Goal: Information Seeking & Learning: Learn about a topic

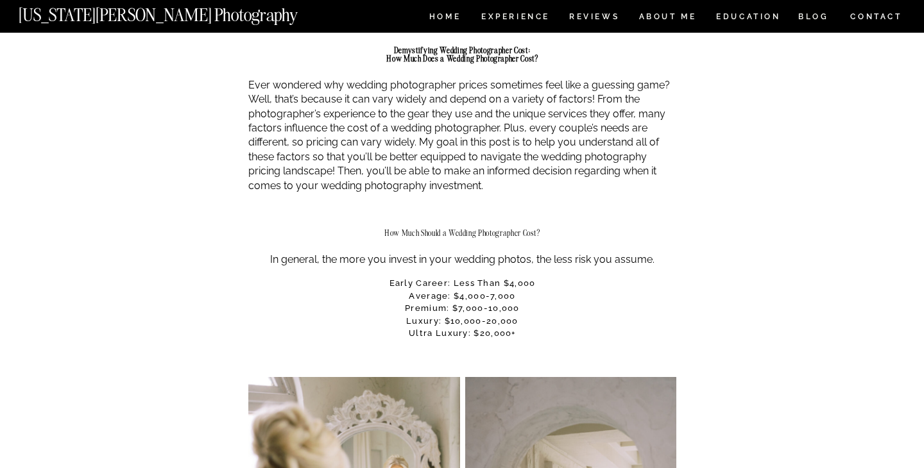
scroll to position [705, 0]
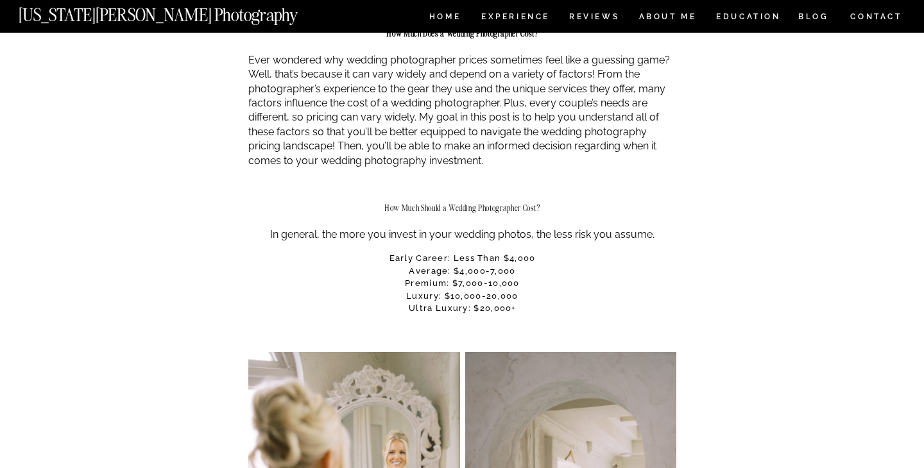
click at [336, 236] on p "In general, the more you invest in your wedding photos, the less risk you assum…" at bounding box center [462, 235] width 428 height 14
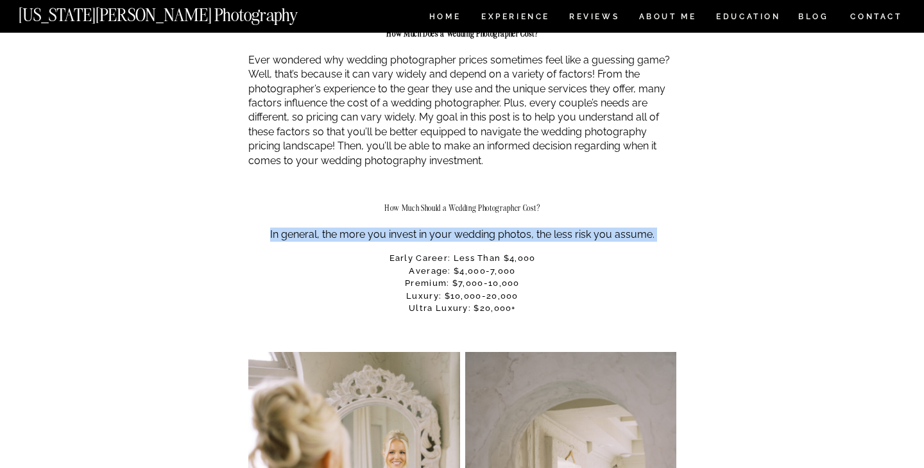
click at [336, 236] on p "In general, the more you invest in your wedding photos, the less risk you assum…" at bounding box center [462, 235] width 428 height 14
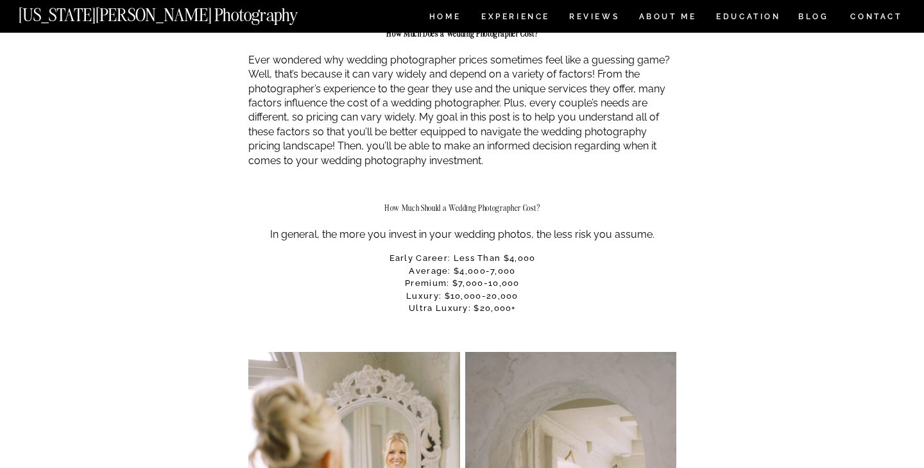
scroll to position [742, 0]
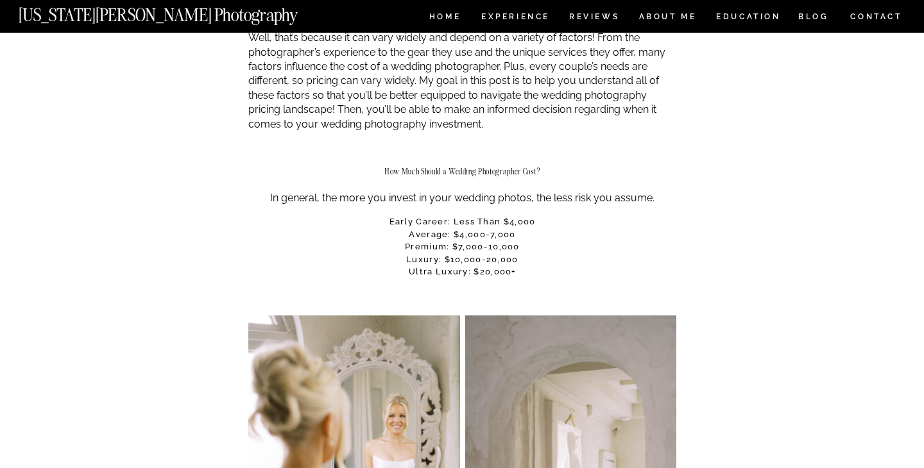
click at [463, 241] on h3 "Early career: Less than $4,000 Average: $4,000-7,000 Premium: $7,000-10,000 Lux…" at bounding box center [462, 247] width 428 height 63
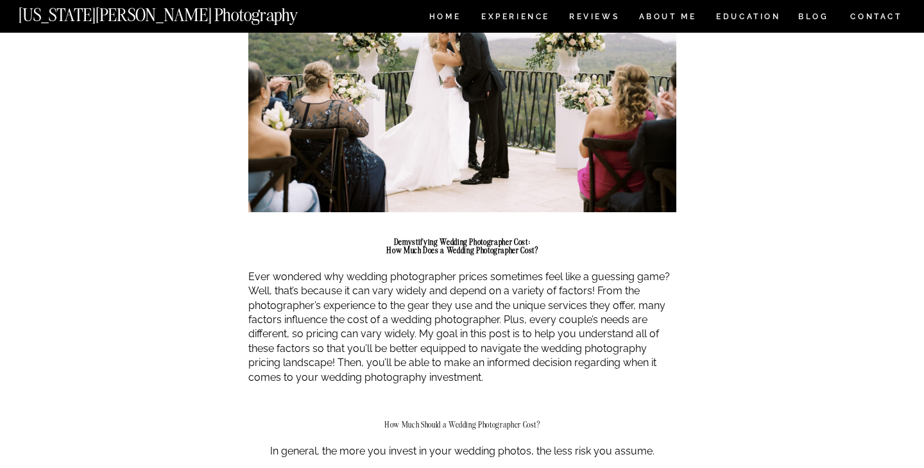
scroll to position [0, 0]
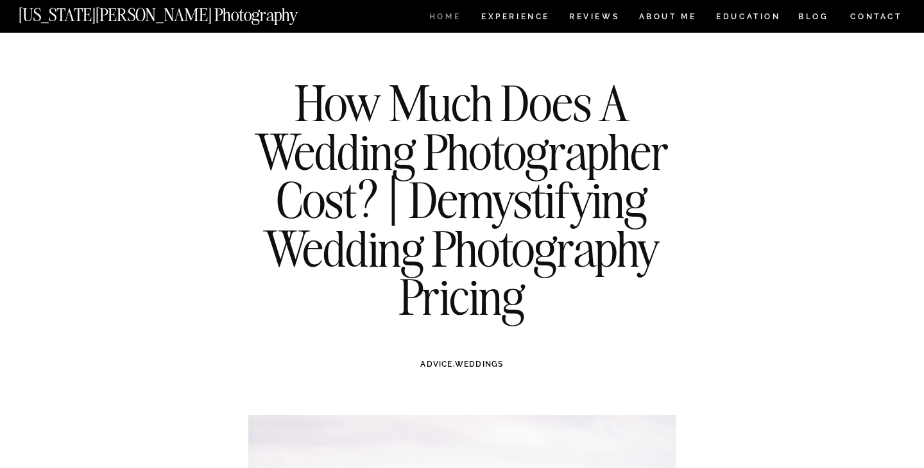
click at [447, 17] on nav "HOME" at bounding box center [445, 18] width 37 height 11
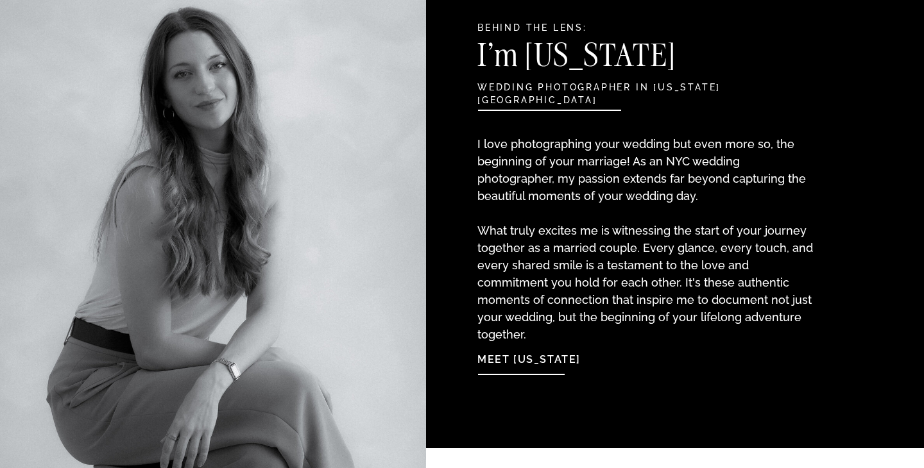
scroll to position [1401, 0]
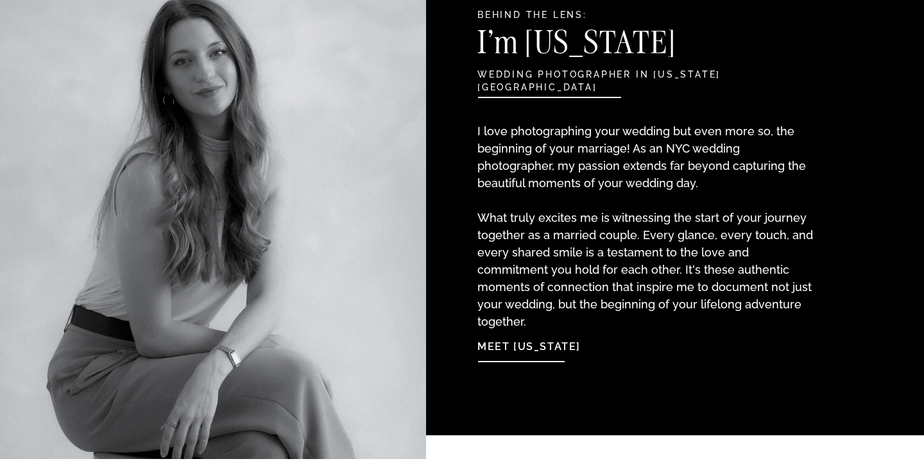
click at [591, 159] on p "I love photographing your wedding but even more so, the beginning of your marri…" at bounding box center [646, 214] width 339 height 182
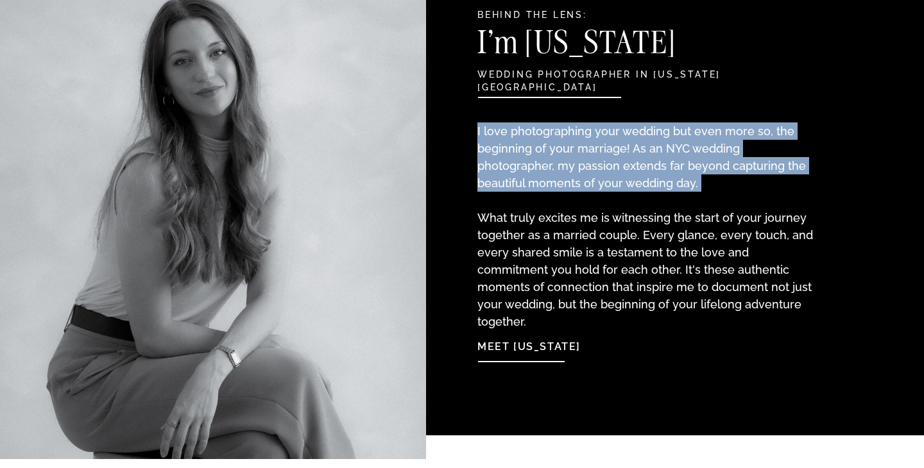
click at [591, 159] on p "I love photographing your wedding but even more so, the beginning of your marri…" at bounding box center [646, 214] width 339 height 182
click at [602, 169] on p "I love photographing your wedding but even more so, the beginning of your marri…" at bounding box center [646, 214] width 339 height 182
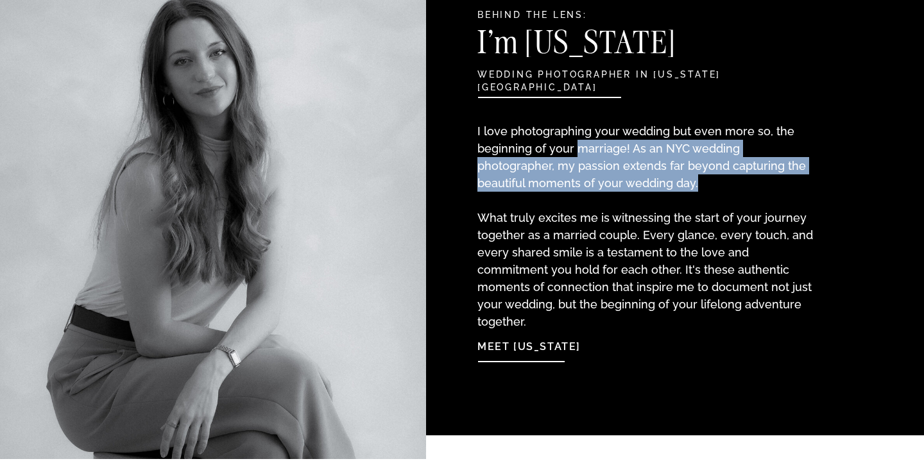
drag, startPoint x: 645, startPoint y: 177, endPoint x: 578, endPoint y: 153, distance: 71.4
click at [578, 153] on p "I love photographing your wedding but even more so, the beginning of your marri…" at bounding box center [646, 214] width 339 height 182
click at [615, 162] on p "I love photographing your wedding but even more so, the beginning of your marri…" at bounding box center [646, 214] width 339 height 182
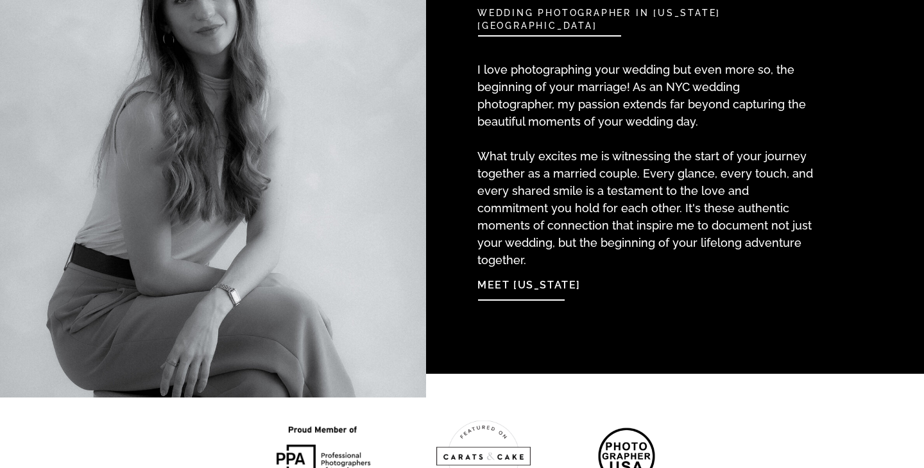
scroll to position [1473, 0]
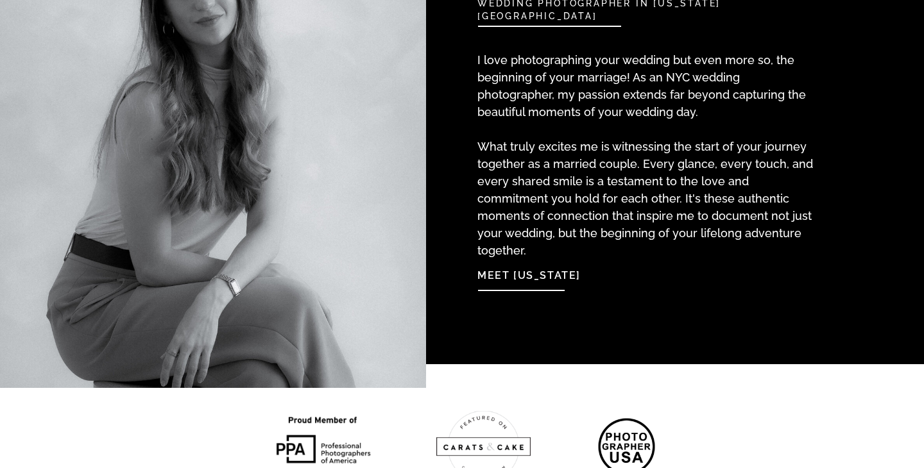
click at [617, 175] on p "I love photographing your wedding but even more so, the beginning of your marri…" at bounding box center [646, 142] width 339 height 182
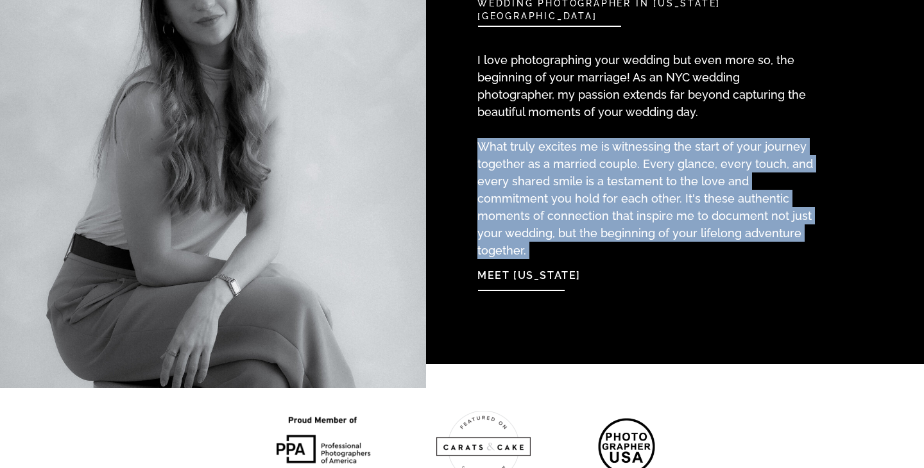
click at [617, 175] on p "I love photographing your wedding but even more so, the beginning of your marri…" at bounding box center [646, 142] width 339 height 182
click at [622, 184] on p "I love photographing your wedding but even more so, the beginning of your marri…" at bounding box center [646, 142] width 339 height 182
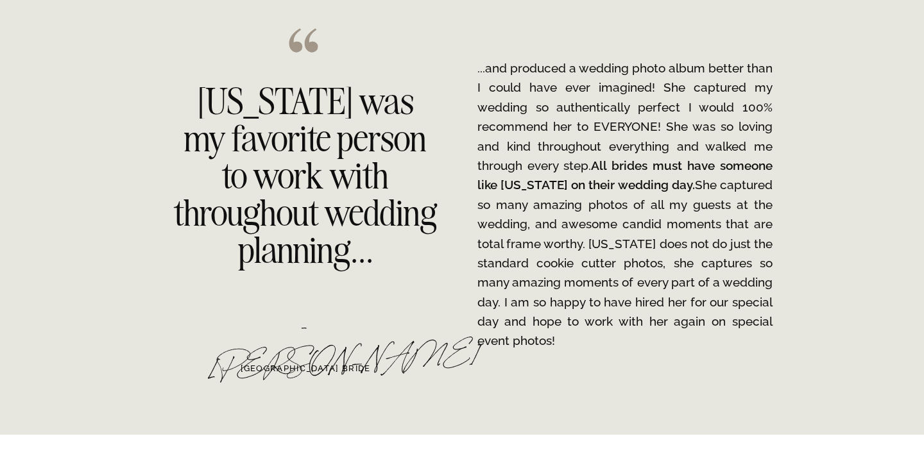
scroll to position [2042, 0]
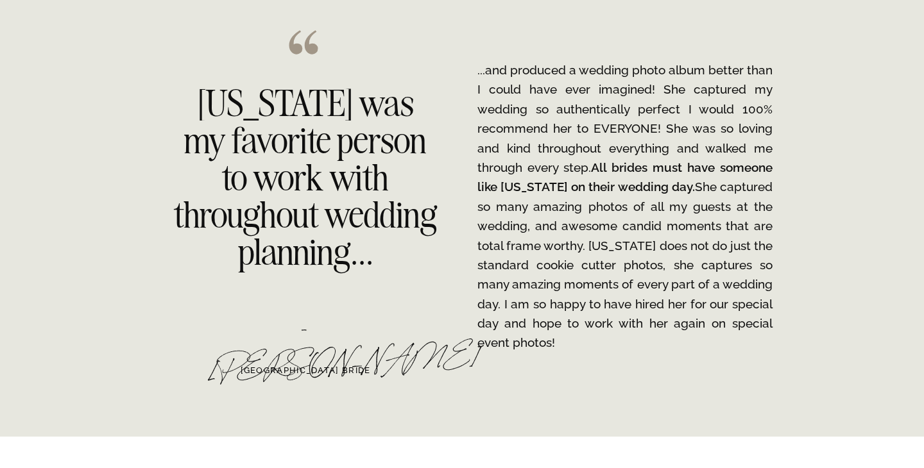
click at [622, 209] on p "...and produced a wedding photo album better than I could have ever imagined! S…" at bounding box center [624, 206] width 295 height 293
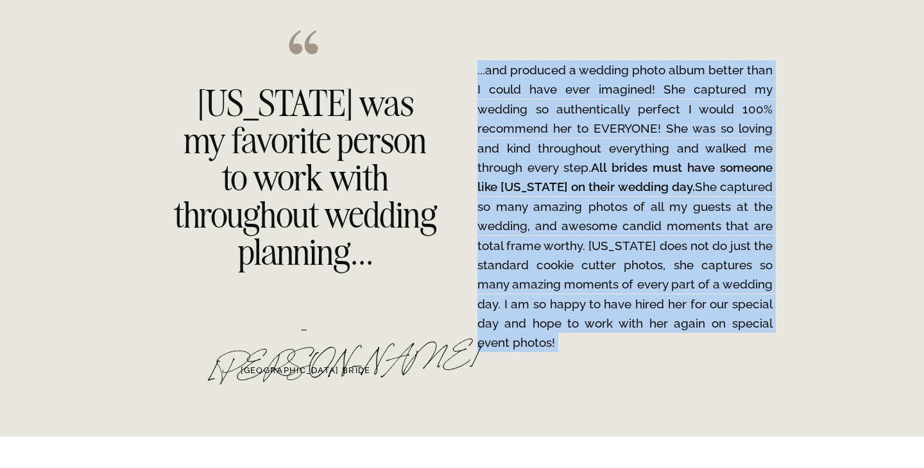
click at [622, 209] on p "...and produced a wedding photo album better than I could have ever imagined! S…" at bounding box center [624, 206] width 295 height 293
click at [622, 226] on p "...and produced a wedding photo album better than I could have ever imagined! S…" at bounding box center [624, 206] width 295 height 293
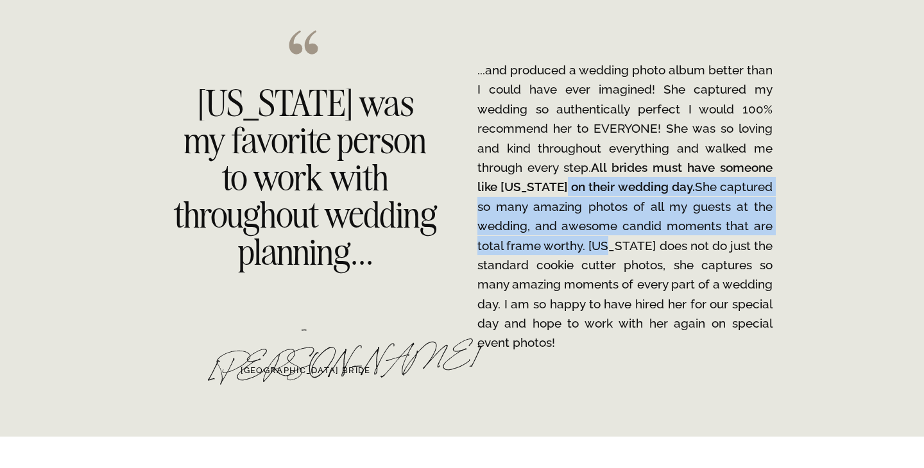
drag, startPoint x: 610, startPoint y: 248, endPoint x: 565, endPoint y: 192, distance: 72.1
click at [565, 192] on p "...and produced a wedding photo album better than I could have ever imagined! S…" at bounding box center [624, 206] width 295 height 293
click at [610, 225] on p "...and produced a wedding photo album better than I could have ever imagined! S…" at bounding box center [624, 206] width 295 height 293
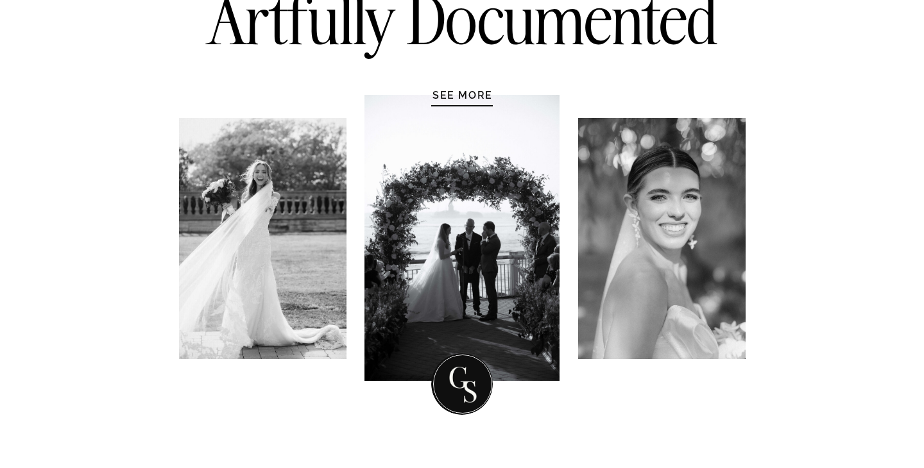
scroll to position [0, 0]
